Goal: Transaction & Acquisition: Purchase product/service

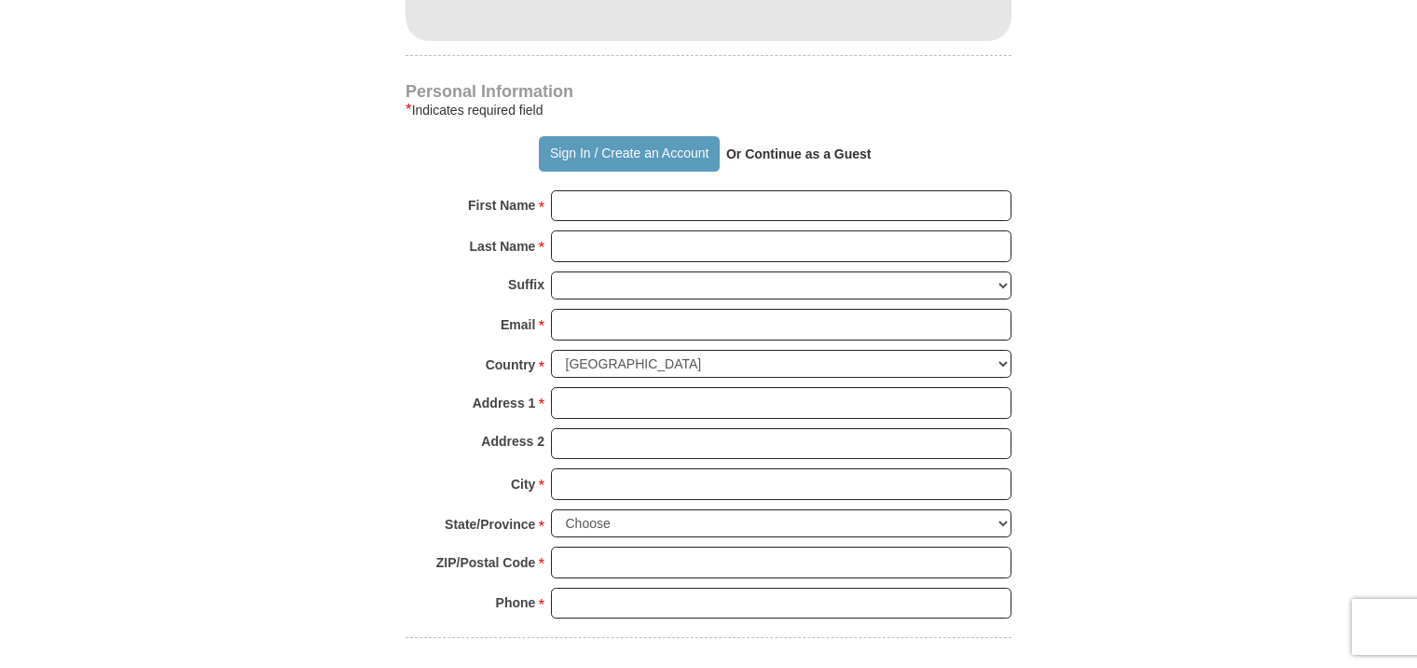
scroll to position [1212, 0]
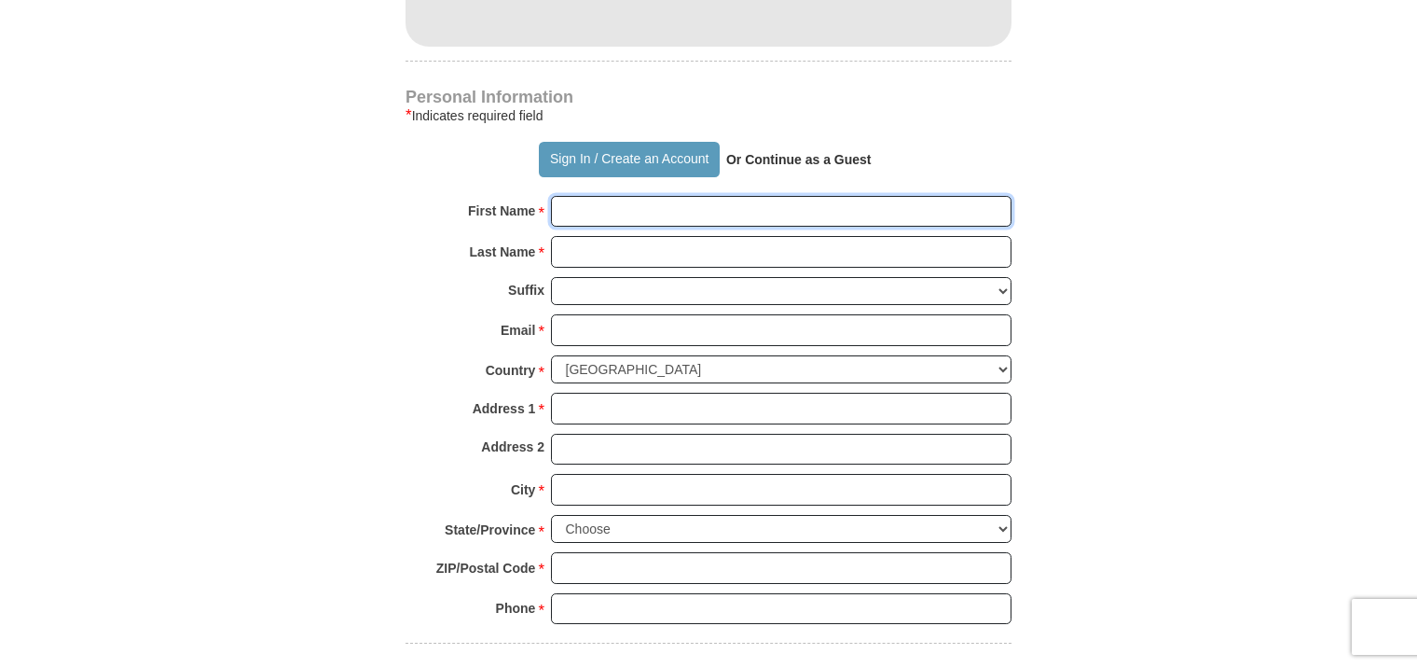
click at [598, 201] on input "First Name *" at bounding box center [781, 212] width 461 height 32
type input "[PERSON_NAME]"
type input "10"
type input "[PERSON_NAME]"
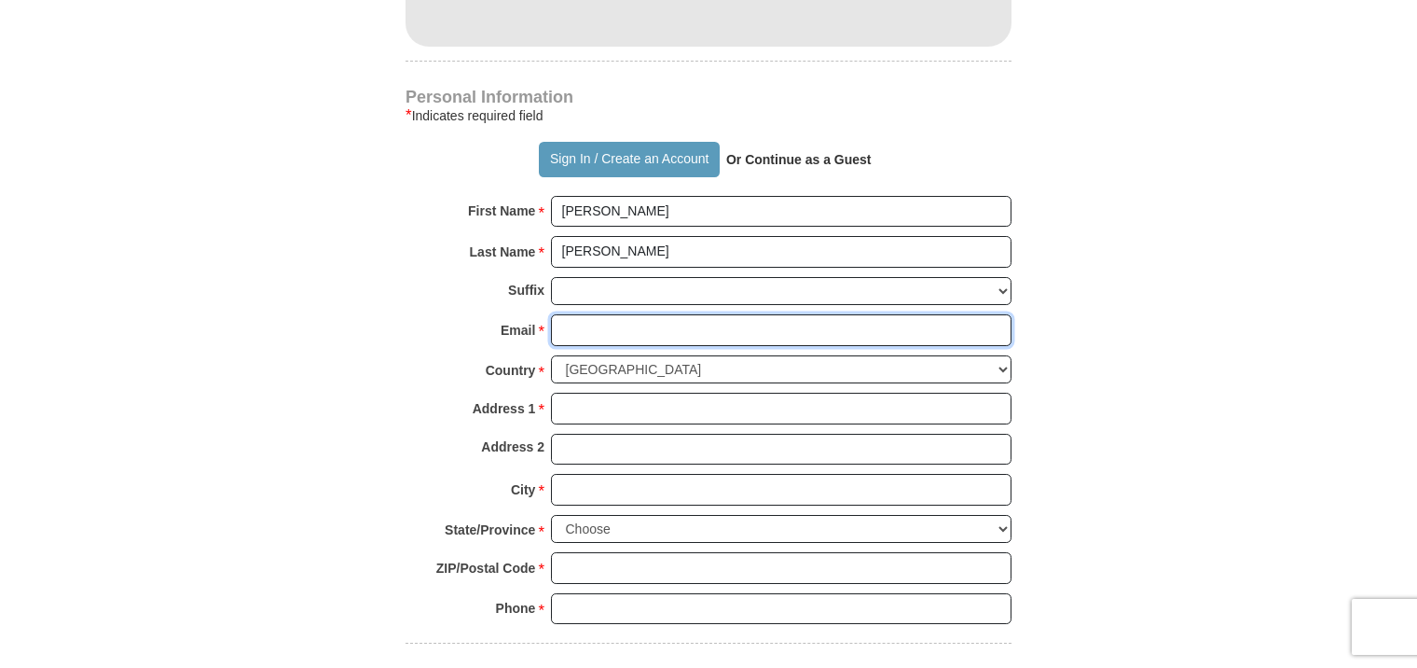
type input "[EMAIL_ADDRESS][DOMAIN_NAME]"
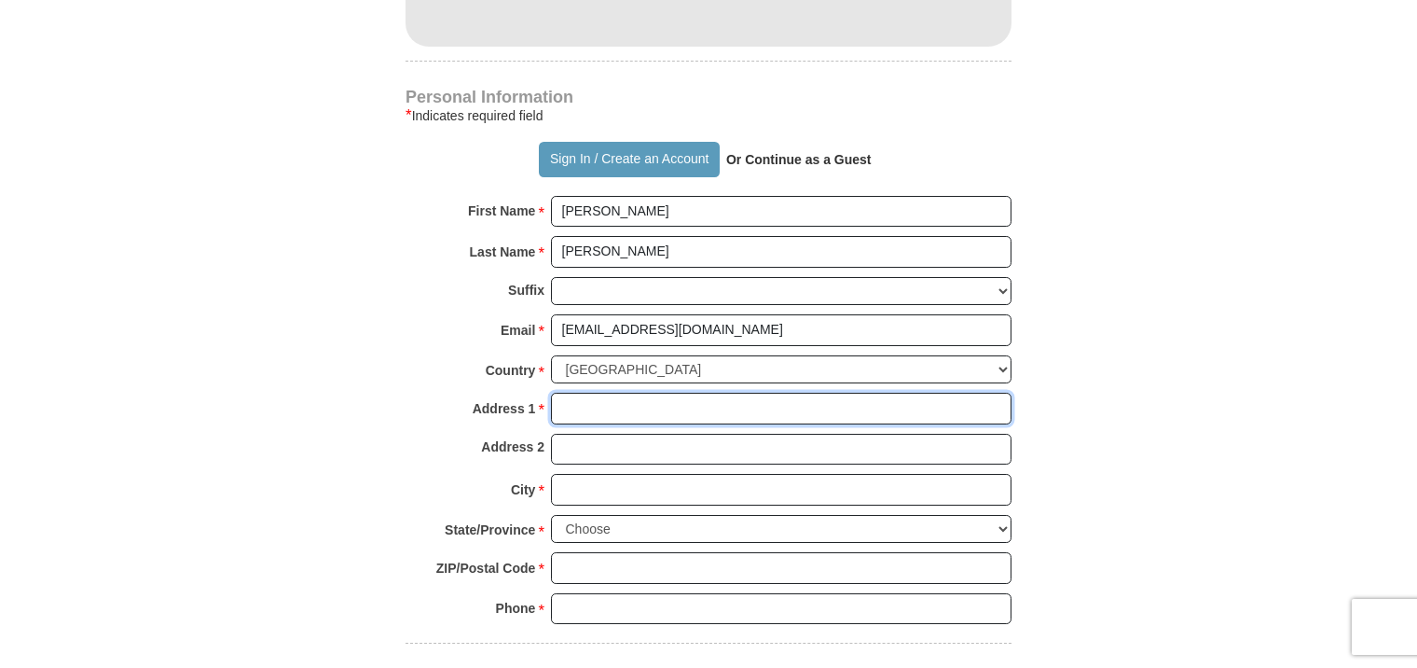
type input "[STREET_ADDRESS]"
type input "Pomona"
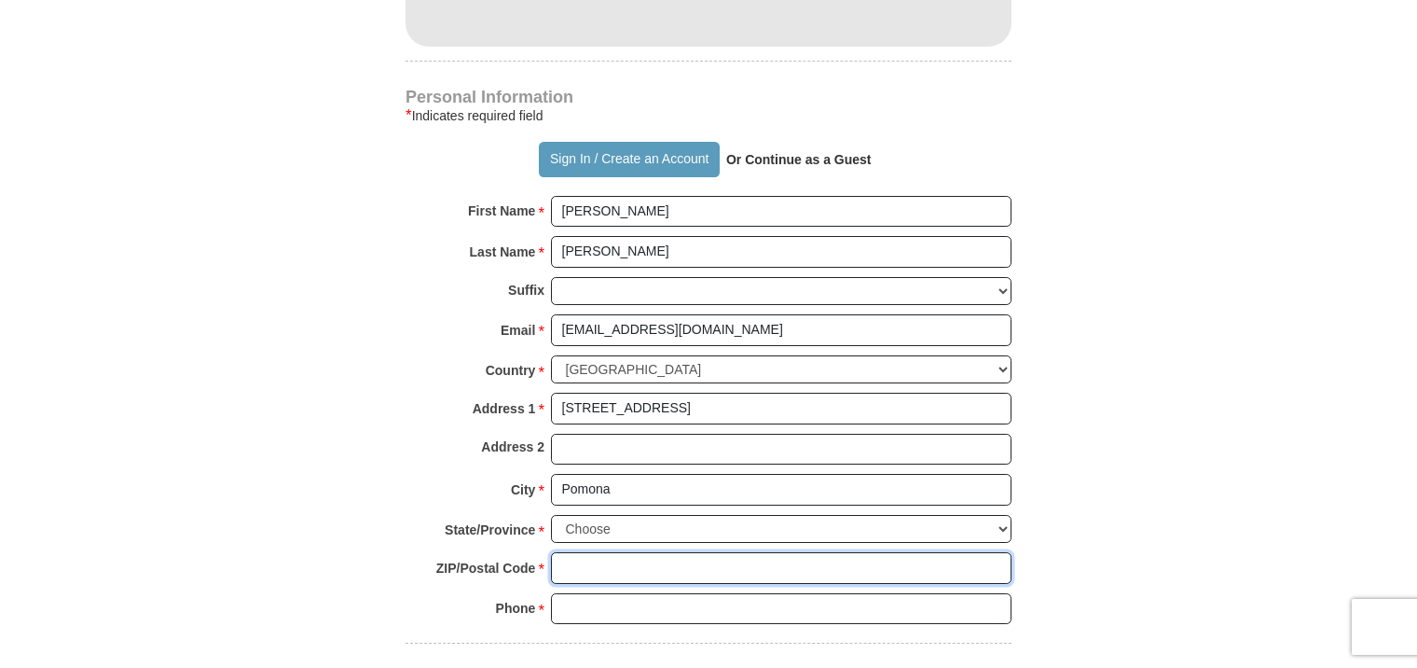
type input "10970"
type input "8453233118"
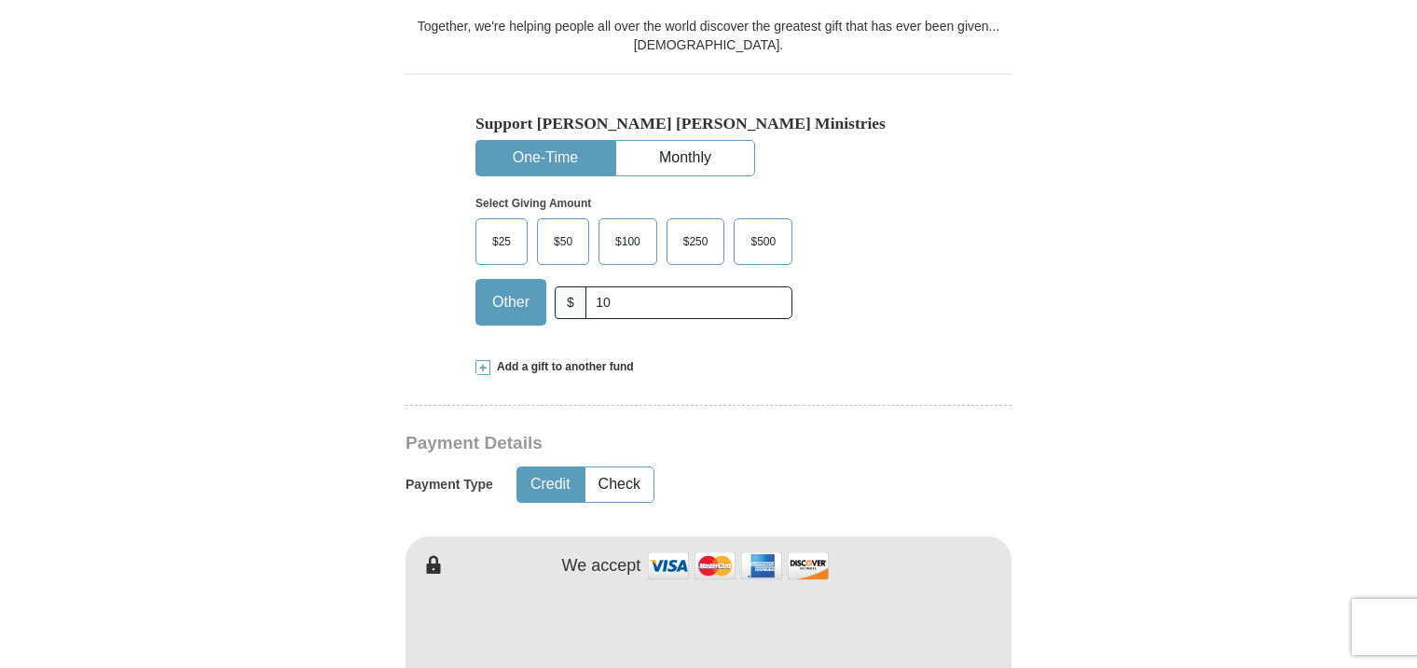
scroll to position [373, 0]
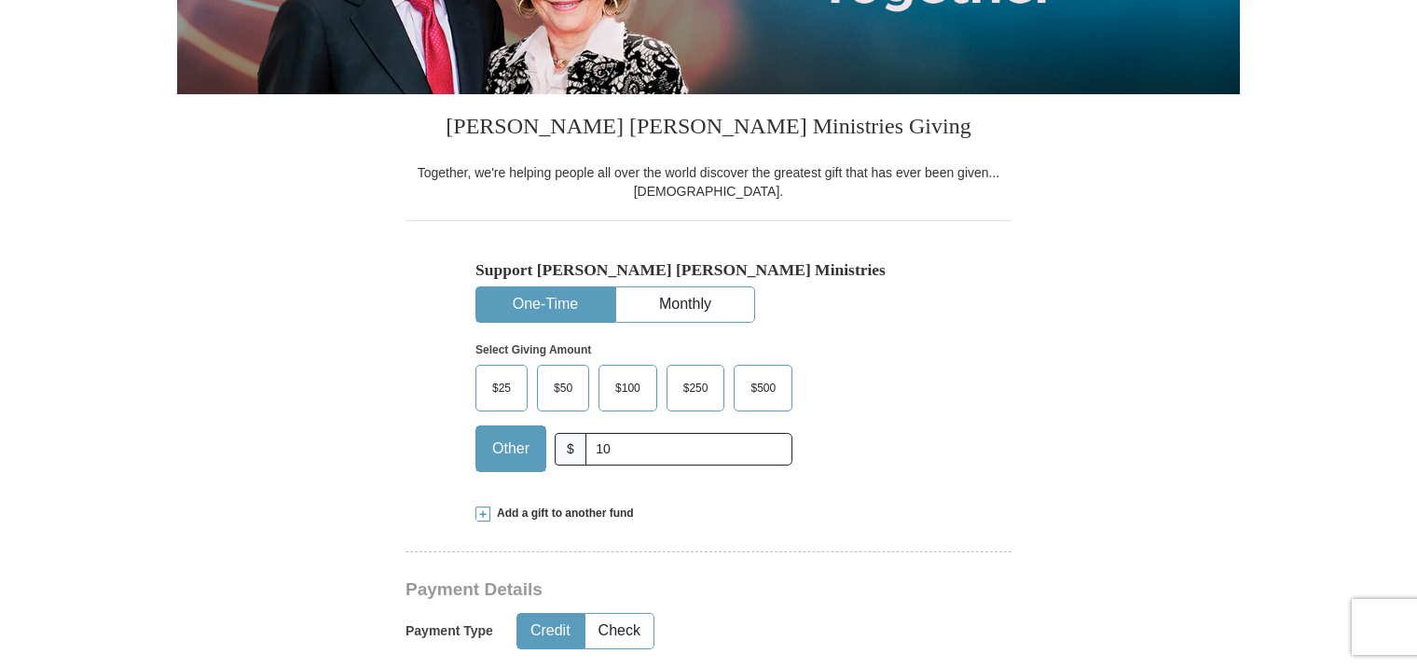
click at [497, 385] on span "$25" at bounding box center [501, 388] width 37 height 28
click at [0, 0] on input "$25" at bounding box center [0, 0] width 0 height 0
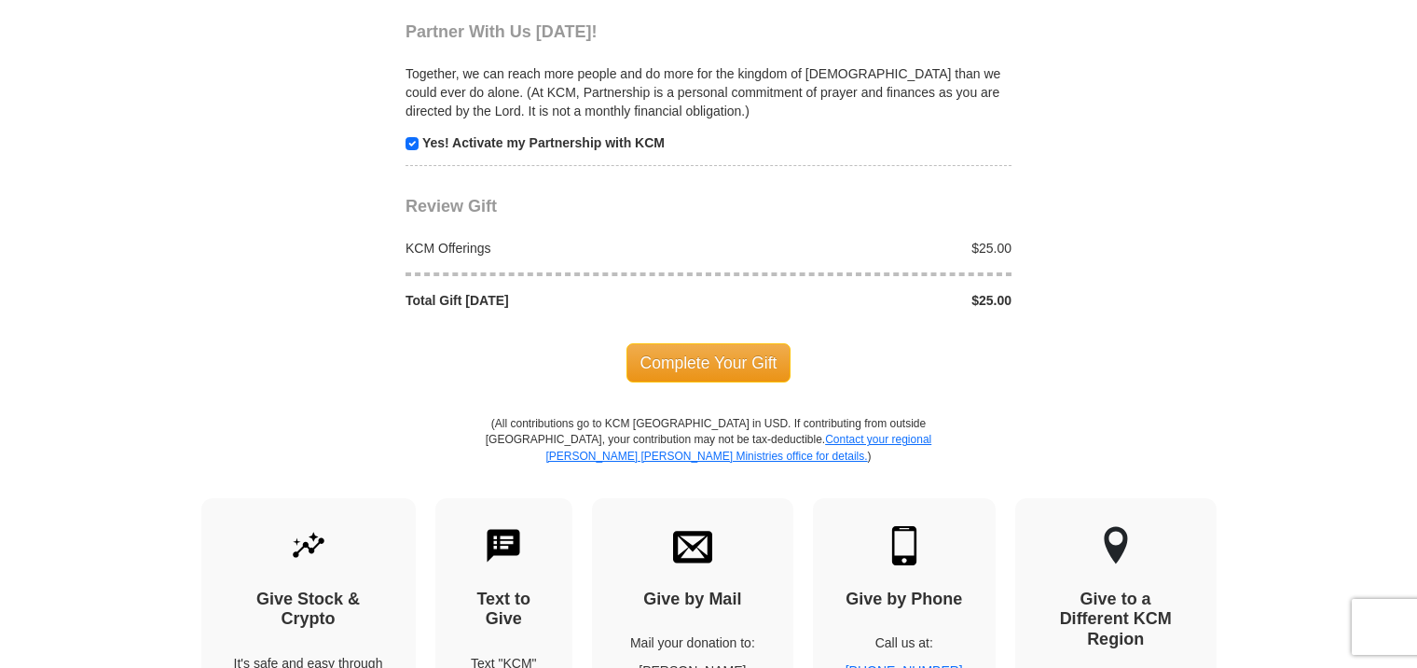
scroll to position [1865, 0]
click at [705, 355] on span "Complete Your Gift" at bounding box center [709, 361] width 165 height 39
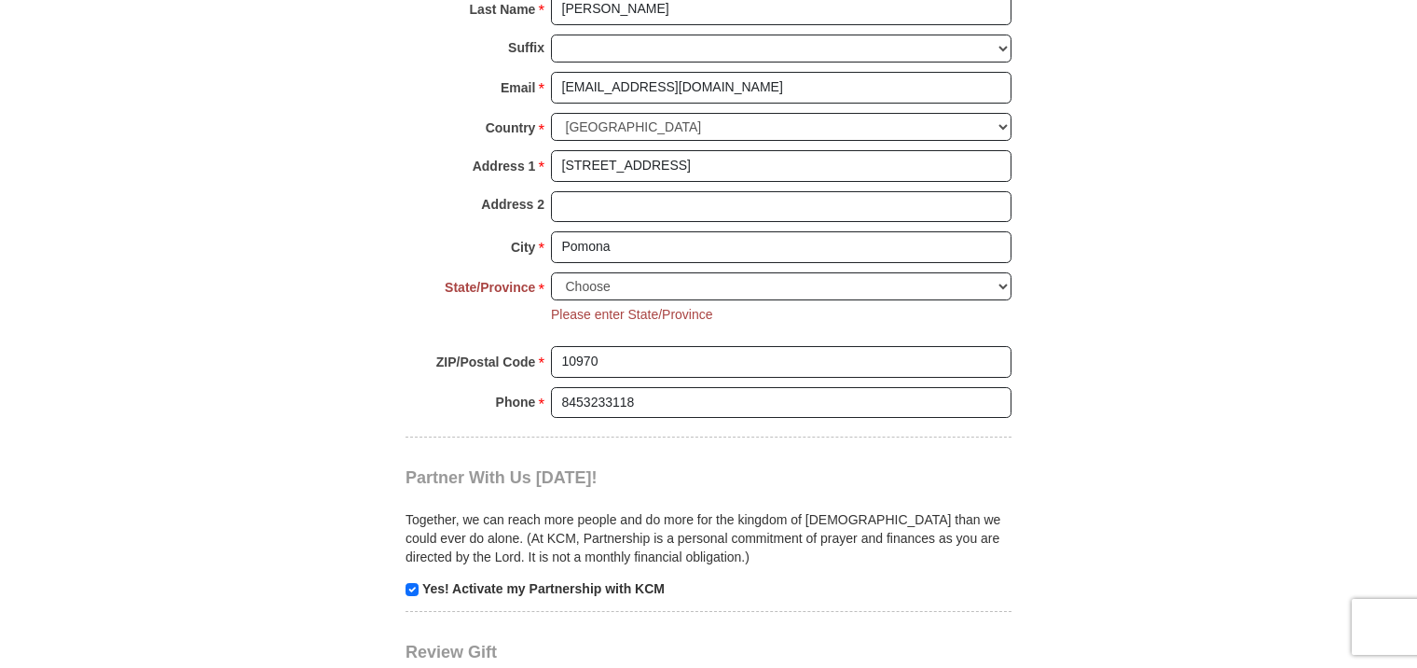
scroll to position [1423, 0]
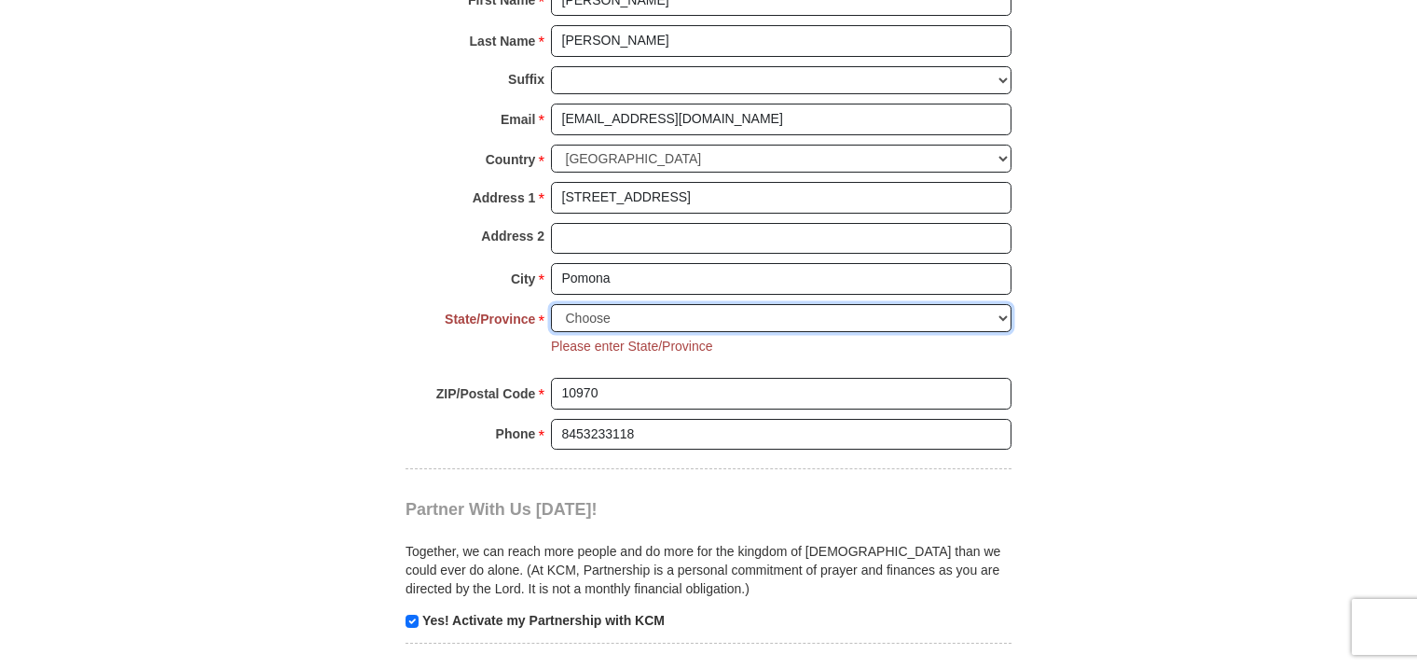
click at [902, 306] on select "Choose [US_STATE] [US_STATE] [US_STATE] [US_STATE] [US_STATE] Armed Forces Amer…" at bounding box center [781, 318] width 461 height 29
select select "NY"
click at [551, 304] on select "Choose [US_STATE] [US_STATE] [US_STATE] [US_STATE] [US_STATE] Armed Forces Amer…" at bounding box center [781, 318] width 461 height 29
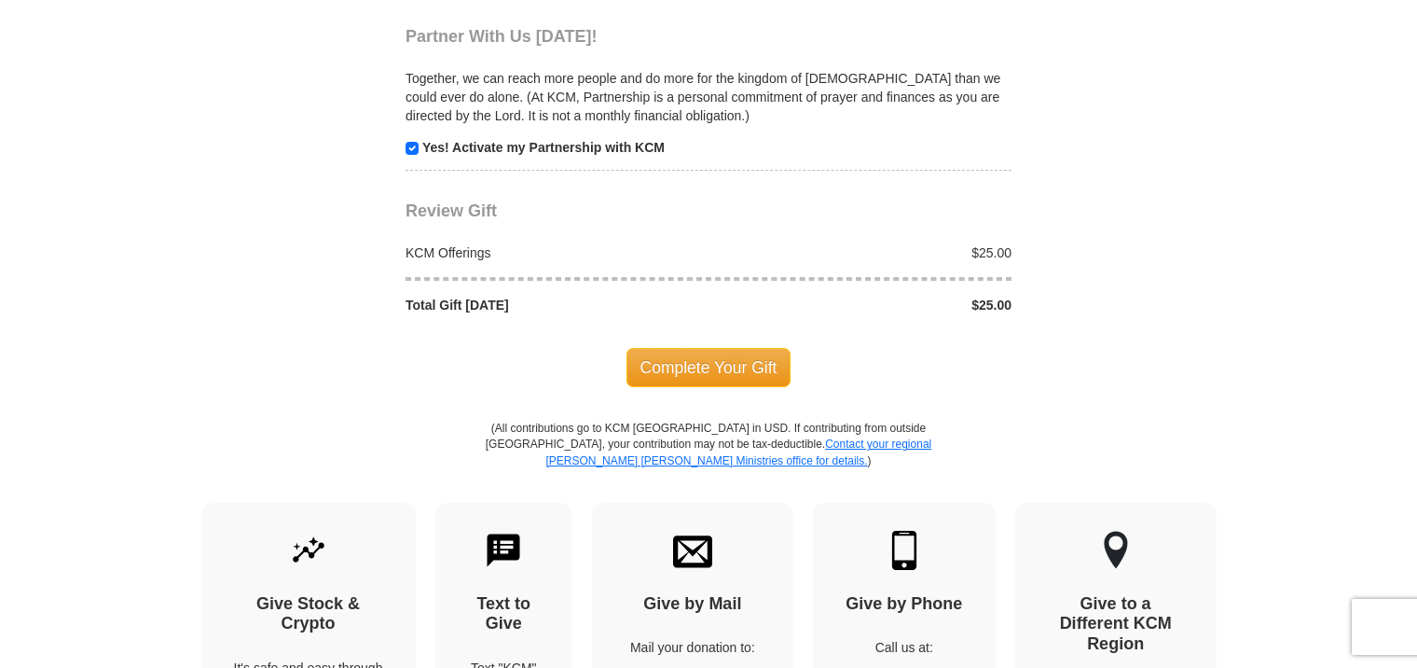
scroll to position [2075, 0]
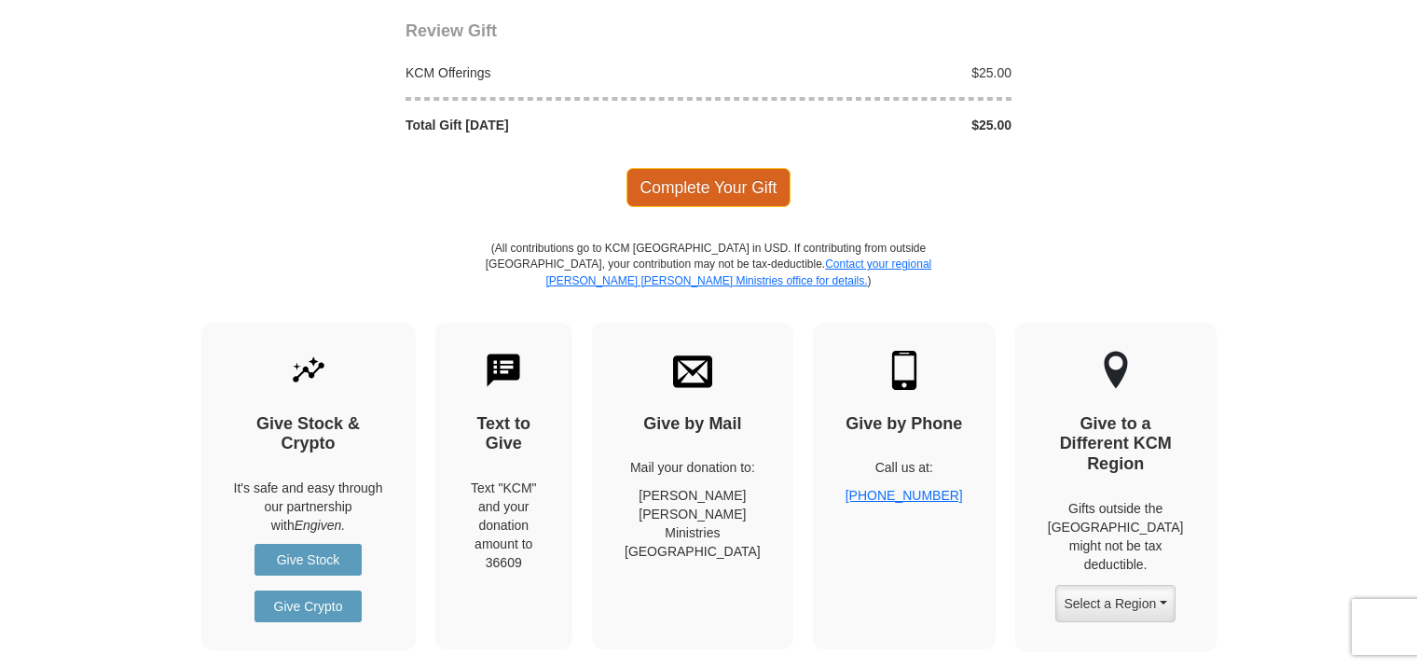
click at [716, 178] on span "Complete Your Gift" at bounding box center [709, 187] width 165 height 39
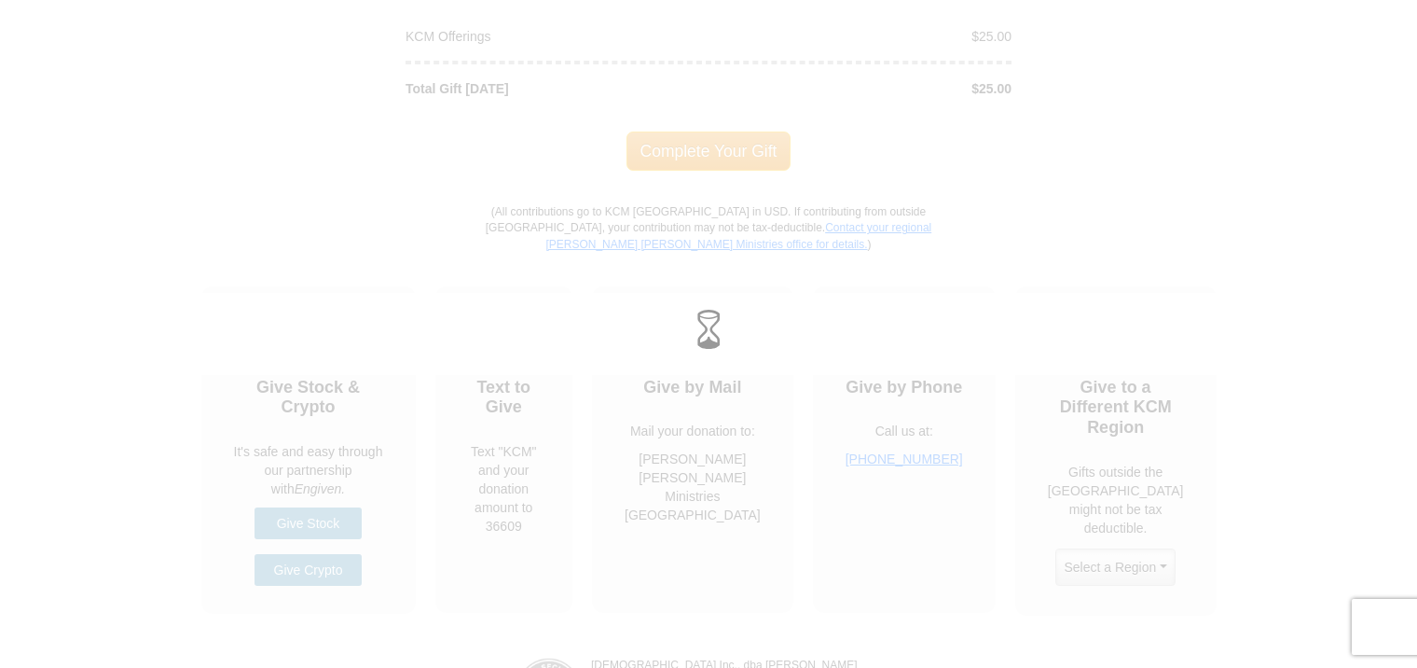
scroll to position [2039, 0]
